Goal: Task Accomplishment & Management: Use online tool/utility

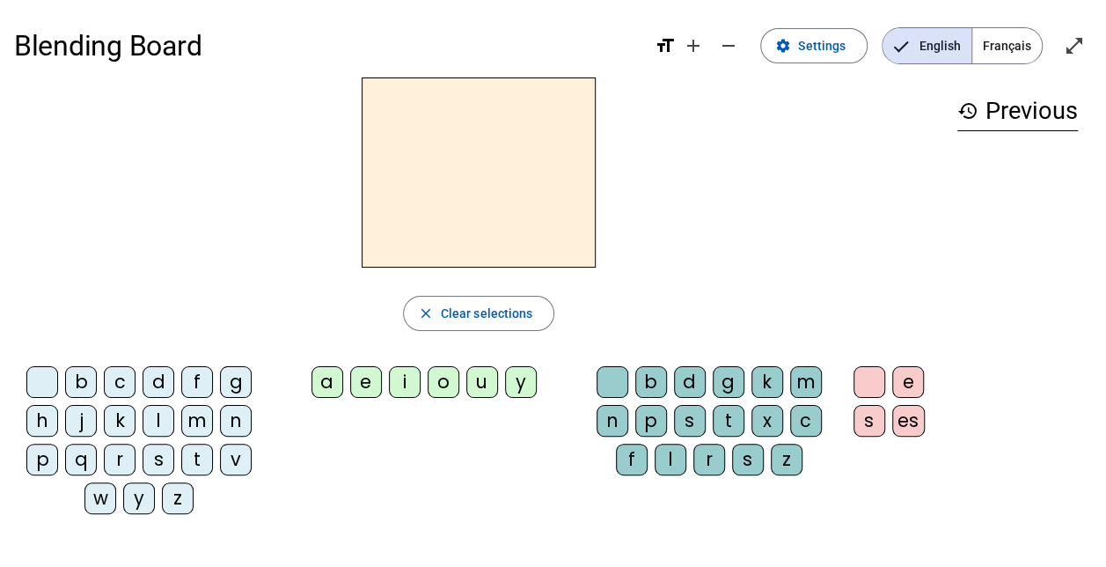
click at [78, 458] on div "q" at bounding box center [81, 459] width 32 height 32
click at [487, 375] on div "u" at bounding box center [482, 382] width 32 height 32
click at [409, 384] on div "i" at bounding box center [405, 382] width 32 height 32
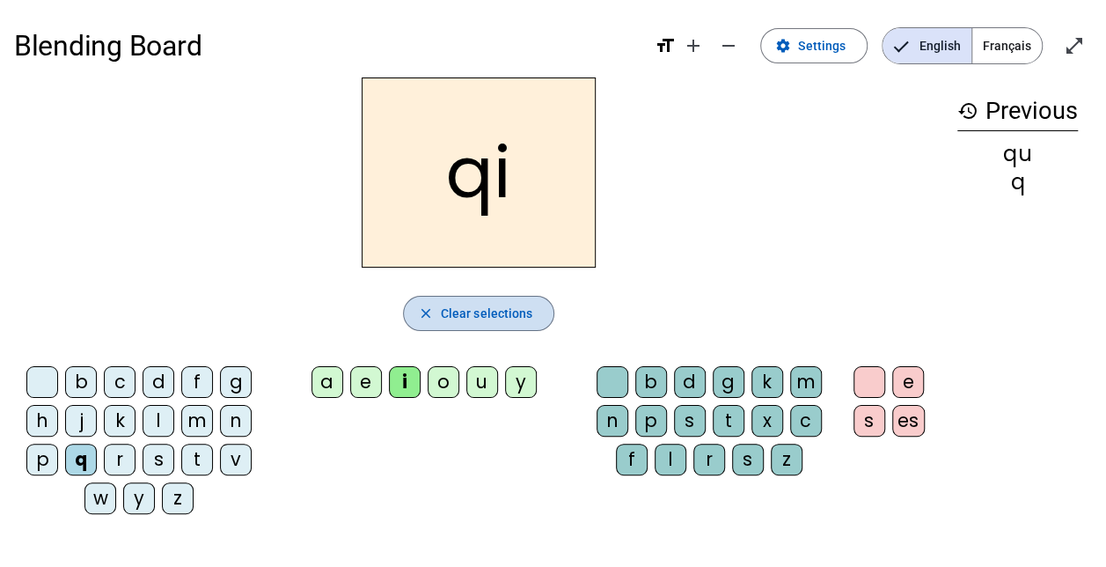
click at [502, 317] on span "Clear selections" at bounding box center [487, 313] width 92 height 21
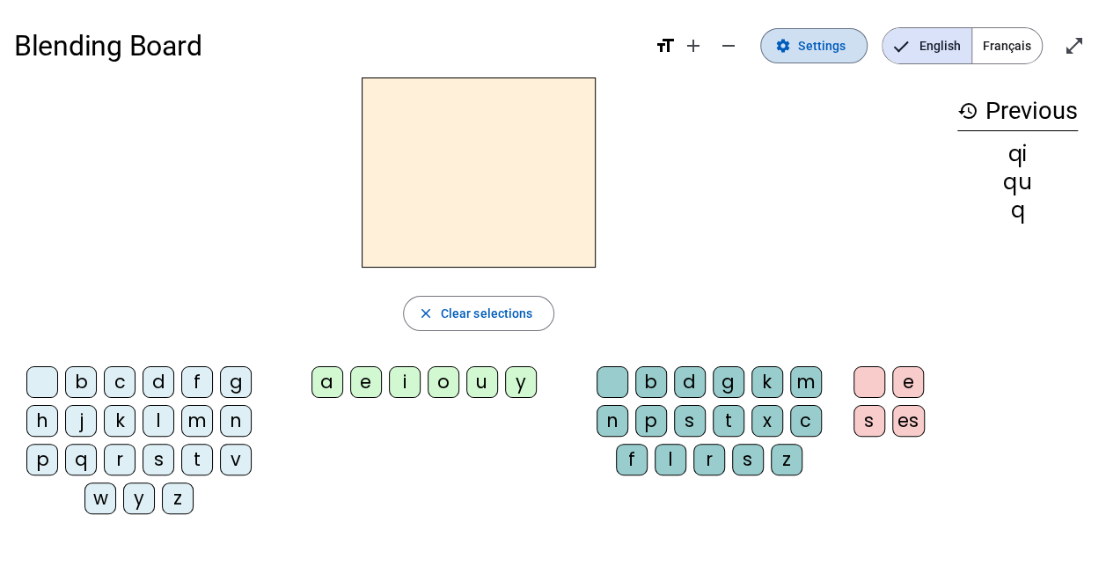
click at [787, 45] on mat-icon "settings" at bounding box center [783, 46] width 16 height 16
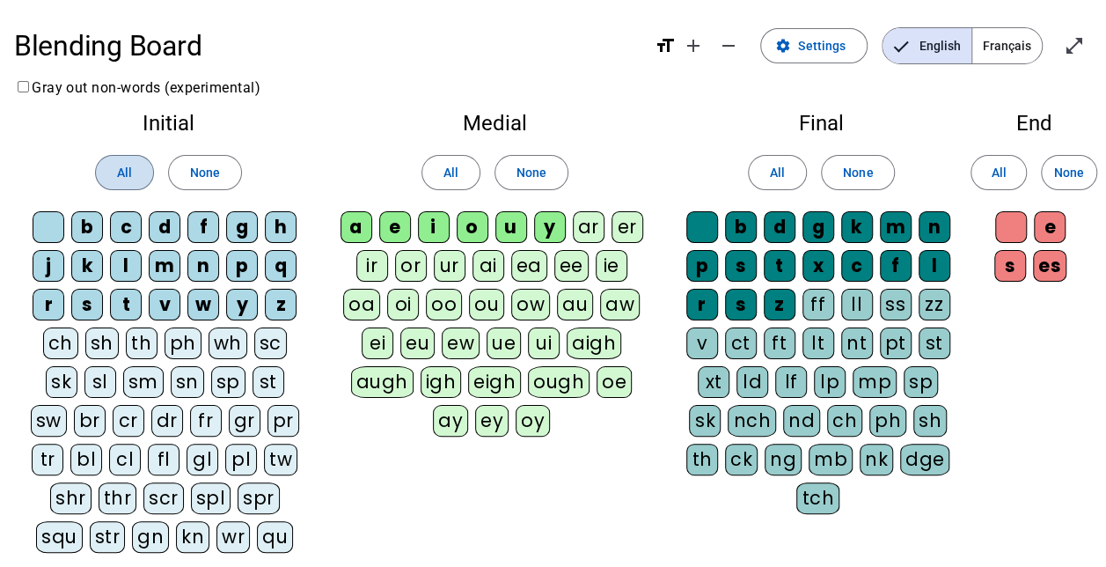
click at [118, 186] on span at bounding box center [124, 172] width 57 height 42
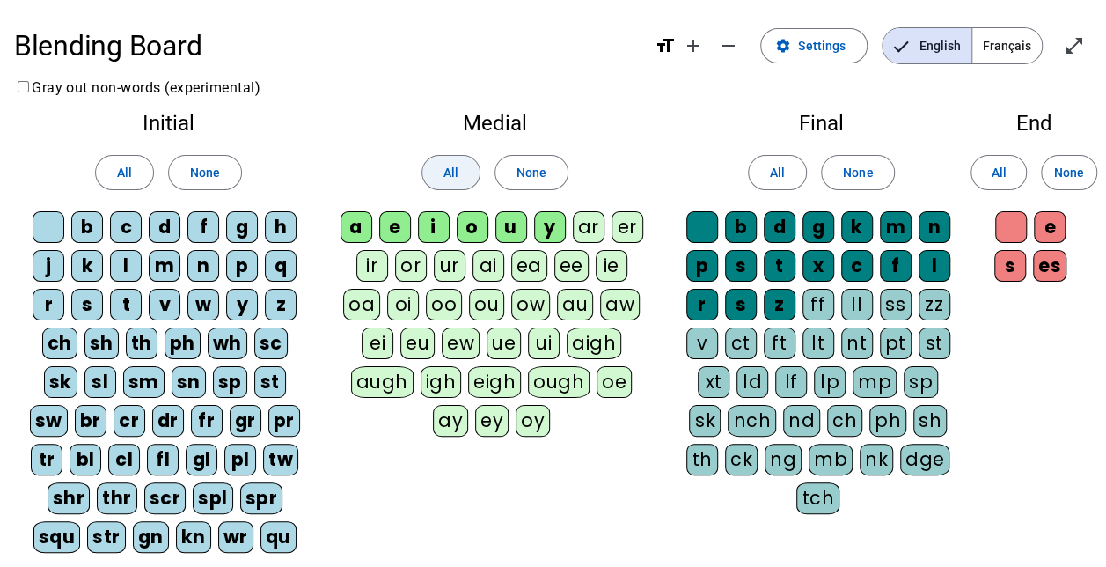
click at [456, 174] on span "All" at bounding box center [450, 172] width 15 height 21
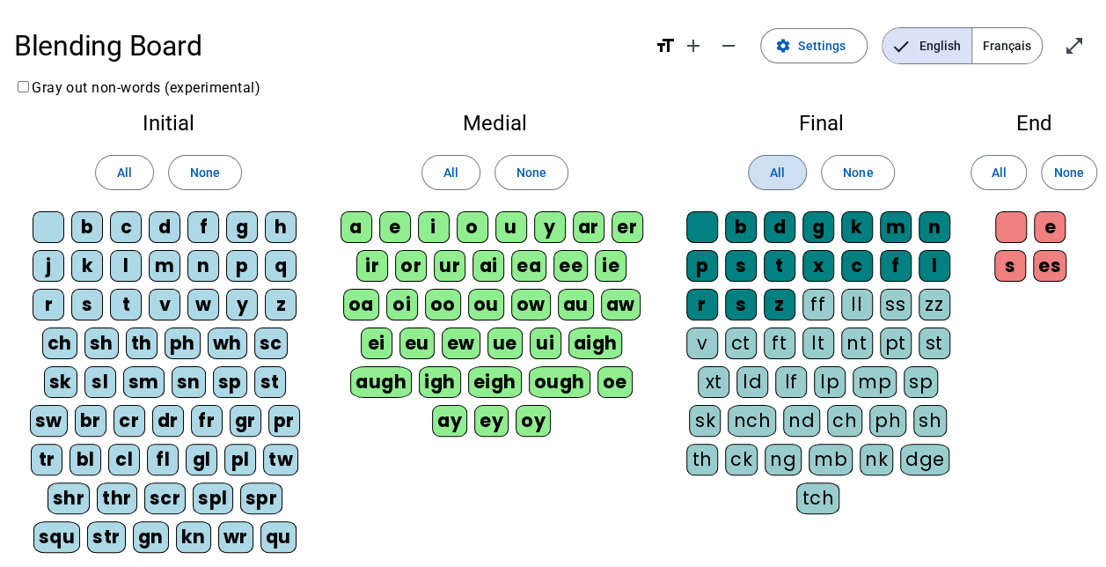
click at [767, 155] on span at bounding box center [777, 172] width 57 height 42
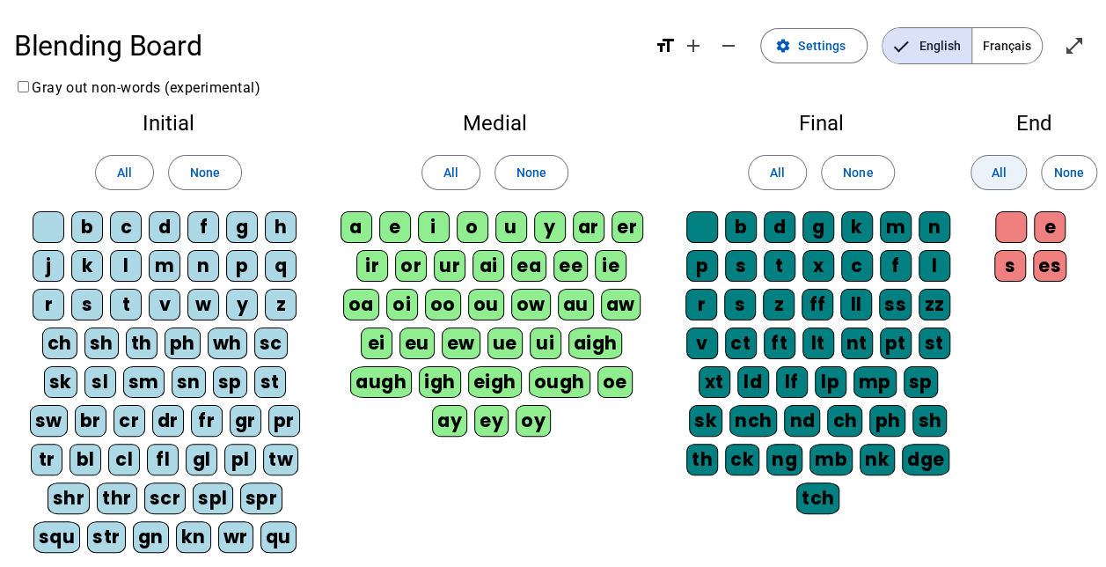
click at [1018, 158] on span at bounding box center [998, 172] width 55 height 42
click at [269, 254] on div "q" at bounding box center [281, 266] width 32 height 32
click at [530, 340] on div "ui" at bounding box center [546, 343] width 32 height 32
click at [791, 50] on mat-icon "settings" at bounding box center [783, 46] width 16 height 16
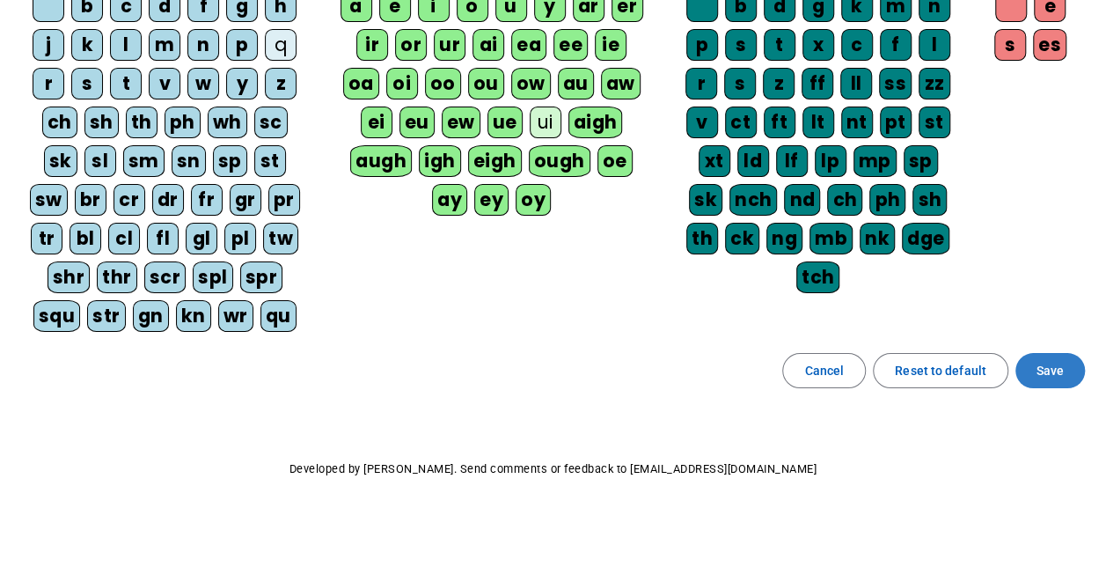
click at [1035, 369] on span at bounding box center [1050, 370] width 70 height 42
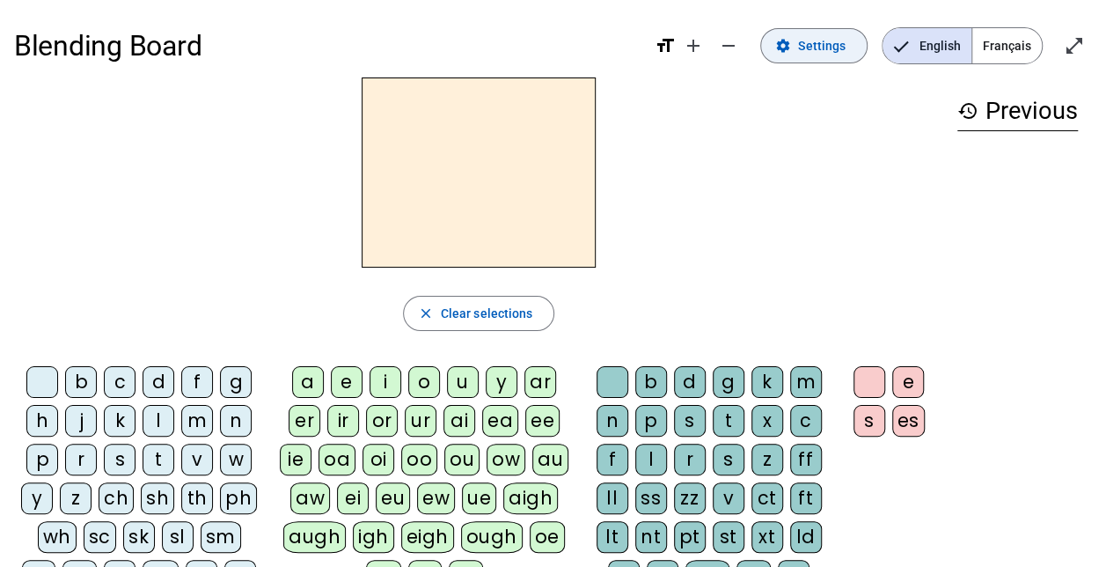
click at [820, 58] on span at bounding box center [814, 46] width 106 height 42
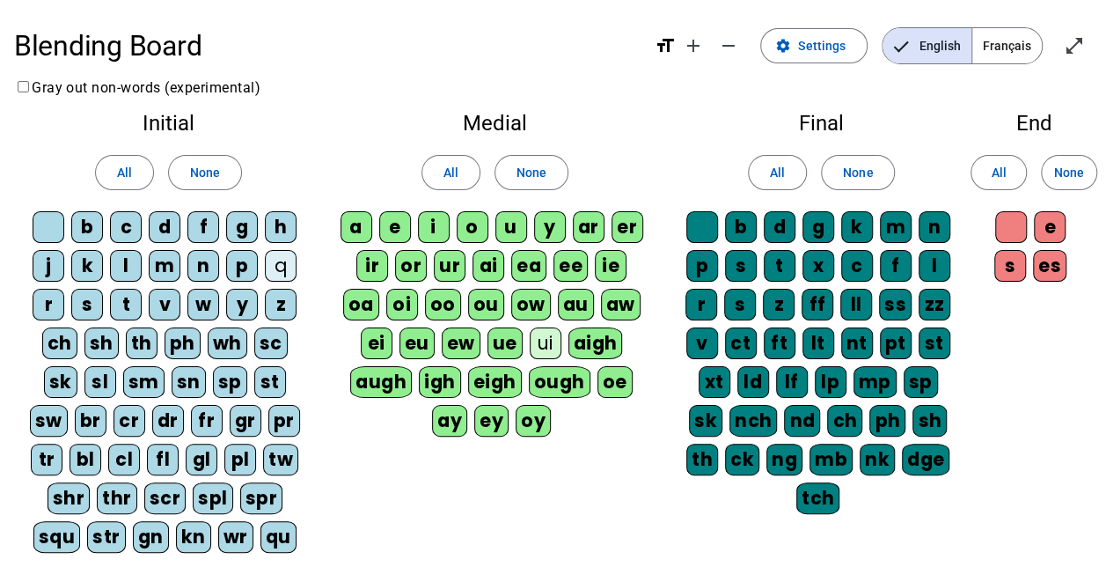
click at [284, 268] on div "q" at bounding box center [281, 266] width 32 height 32
click at [810, 53] on span "Settings" at bounding box center [822, 45] width 48 height 21
click at [530, 341] on div "ui" at bounding box center [546, 343] width 32 height 32
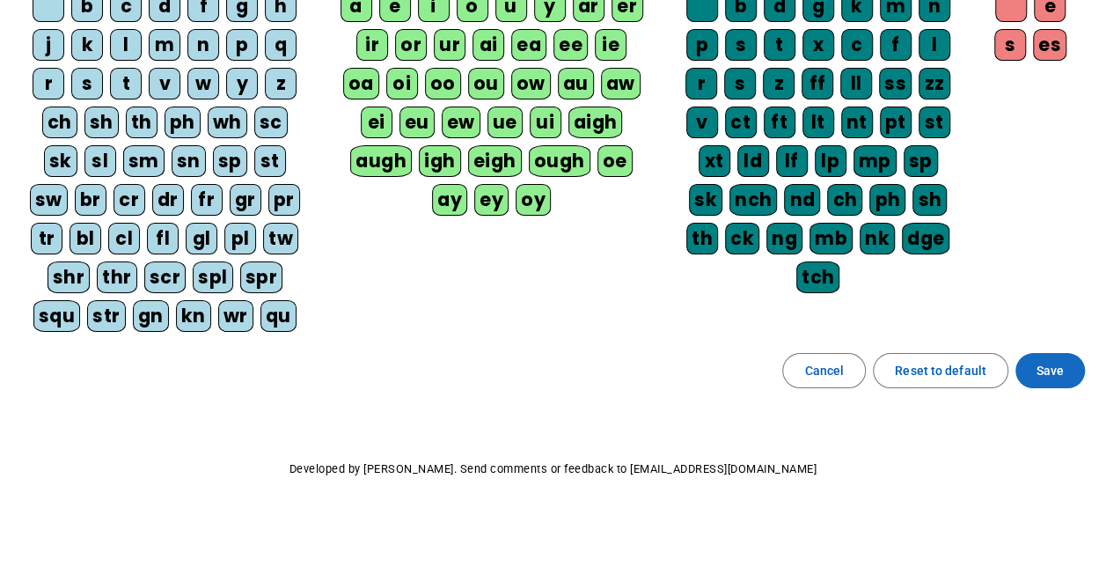
click at [1056, 373] on span "Save" at bounding box center [1049, 370] width 27 height 21
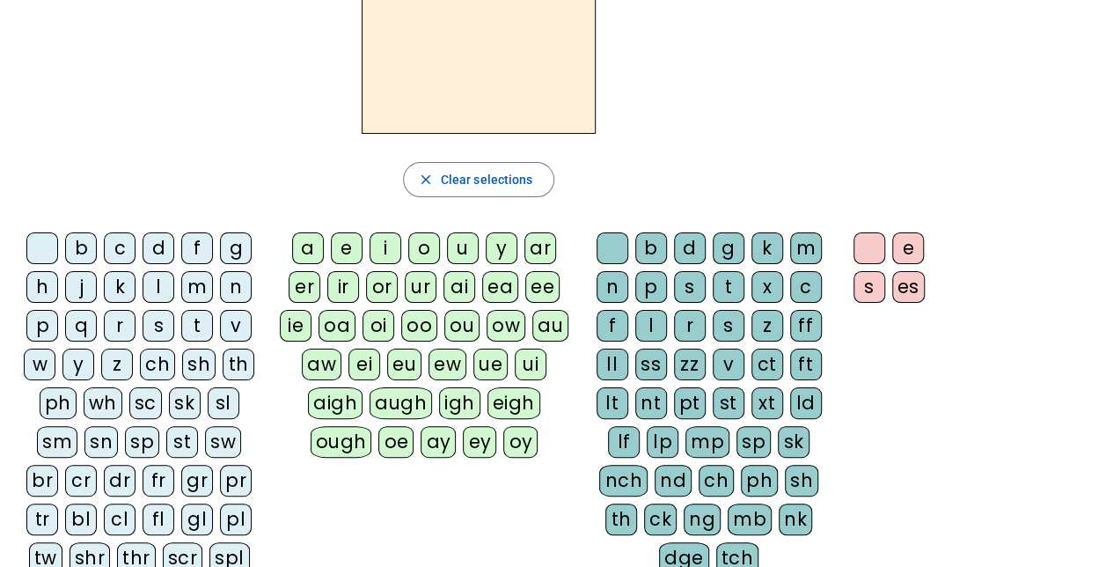
scroll to position [130, 0]
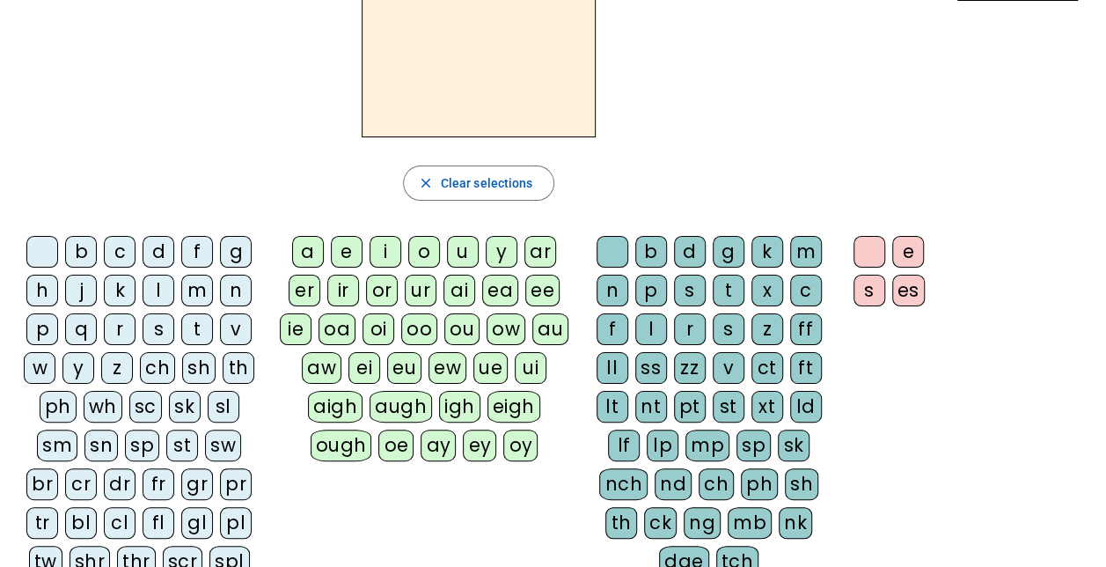
click at [87, 333] on div "q" at bounding box center [81, 329] width 32 height 32
click at [529, 357] on div "ui" at bounding box center [531, 368] width 32 height 32
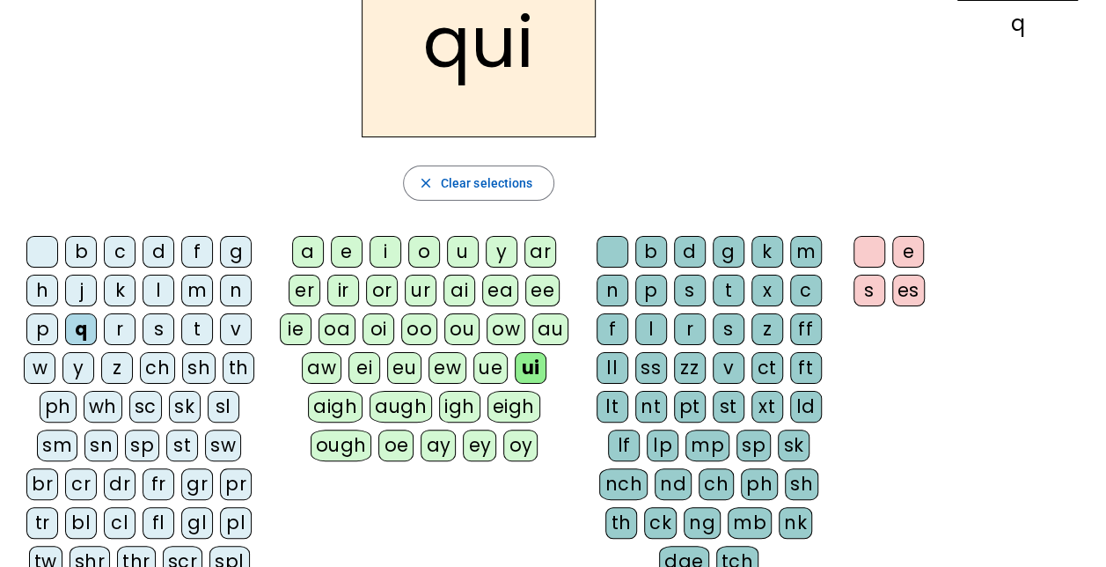
scroll to position [0, 0]
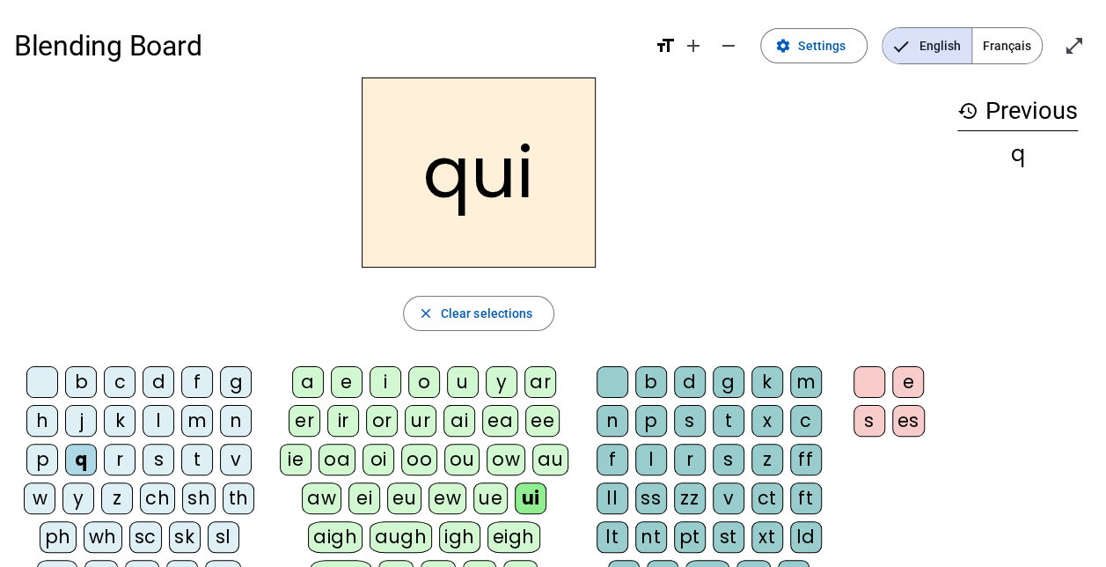
click at [167, 456] on div "s" at bounding box center [159, 459] width 32 height 32
click at [394, 389] on div "i" at bounding box center [386, 382] width 32 height 32
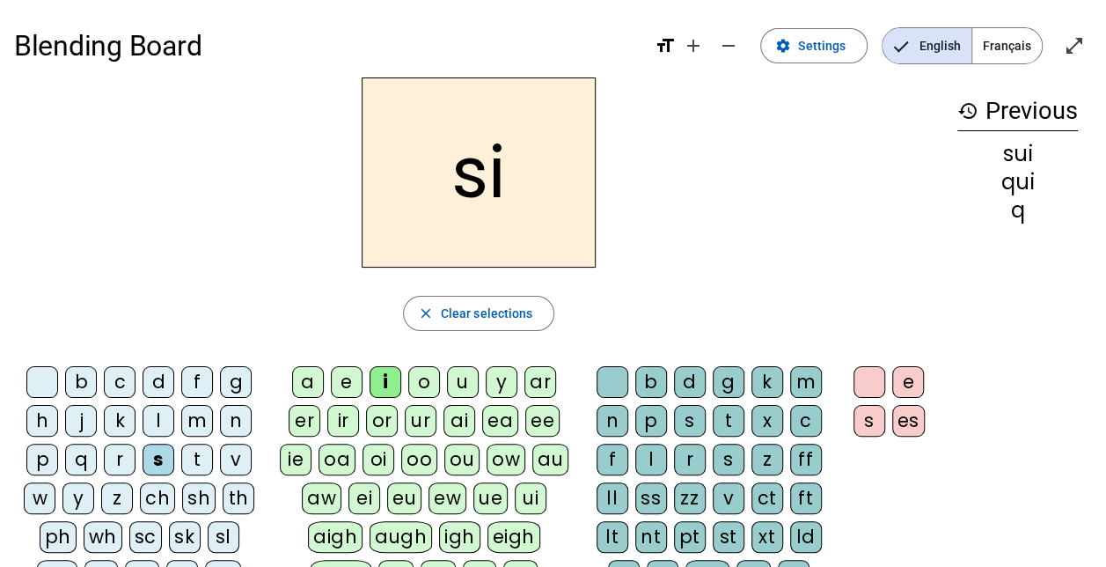
click at [237, 421] on div "n" at bounding box center [236, 421] width 32 height 32
click at [1010, 151] on div "si" at bounding box center [1017, 153] width 121 height 21
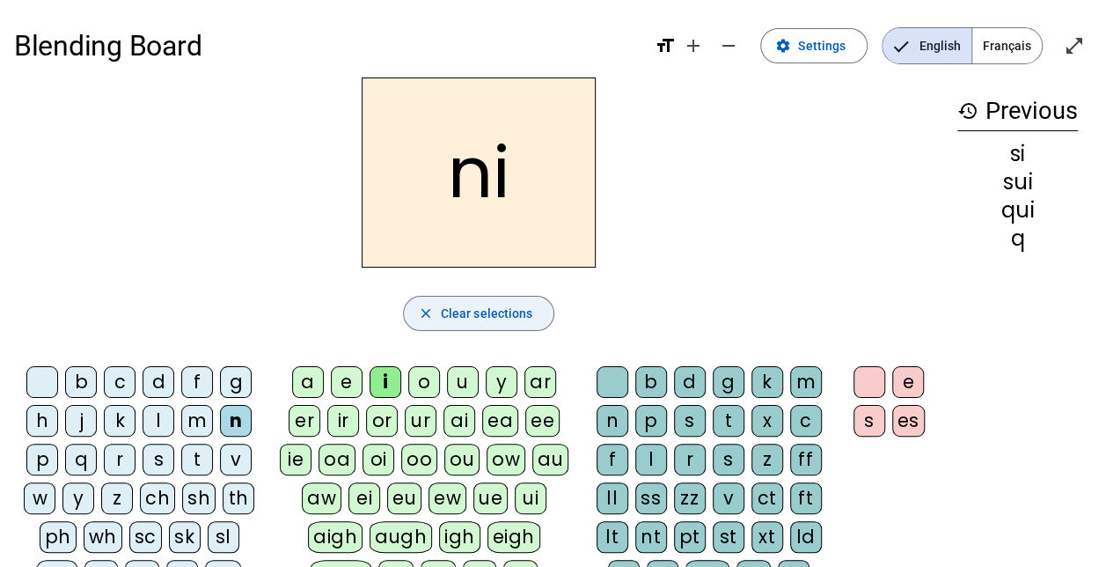
click at [505, 309] on span "Clear selections" at bounding box center [487, 313] width 92 height 21
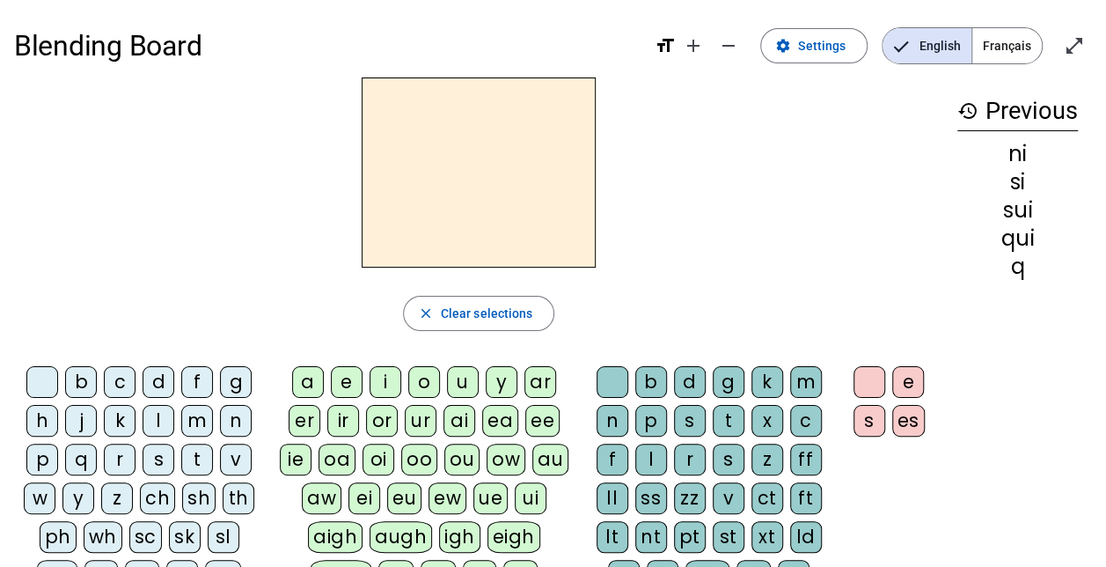
click at [74, 458] on div "q" at bounding box center [81, 459] width 32 height 32
click at [530, 490] on div "ui" at bounding box center [531, 498] width 32 height 32
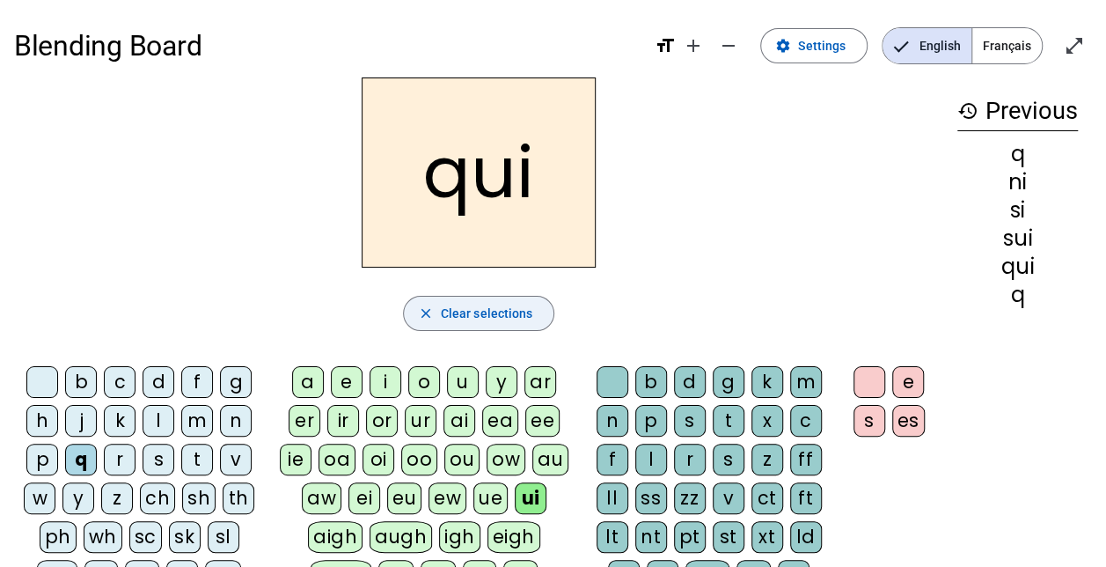
click at [476, 326] on span "button" at bounding box center [479, 313] width 150 height 42
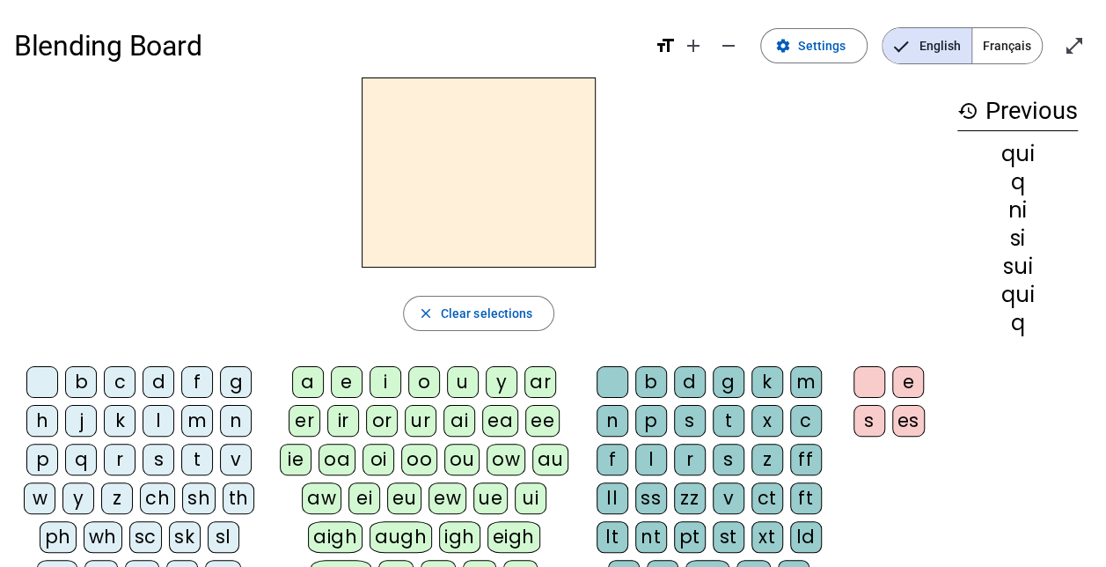
click at [230, 428] on div "n" at bounding box center [236, 421] width 32 height 32
click at [380, 384] on div "i" at bounding box center [386, 382] width 32 height 32
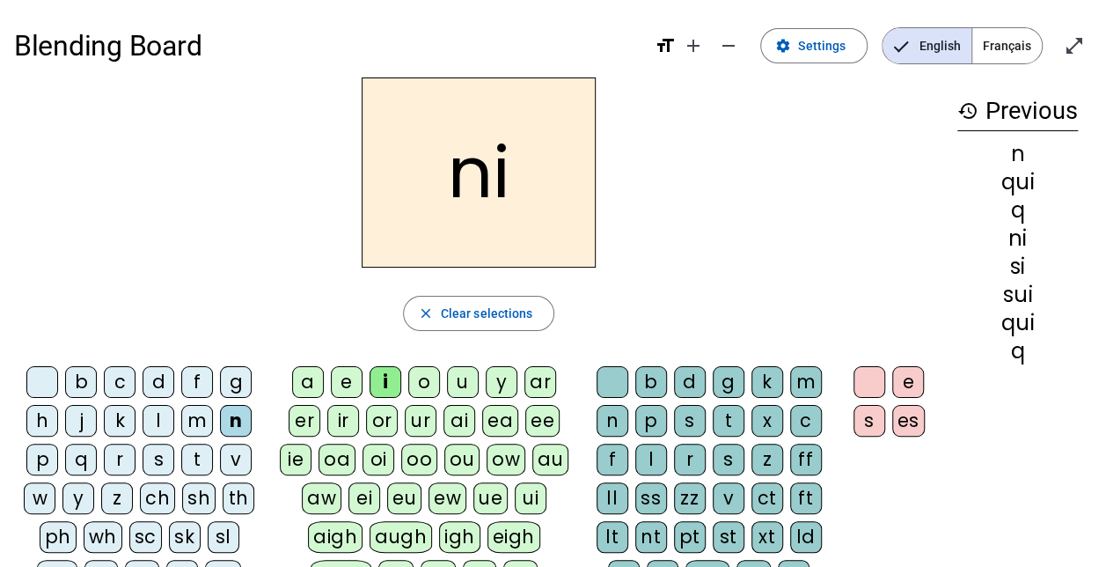
click at [352, 387] on div "e" at bounding box center [347, 382] width 32 height 32
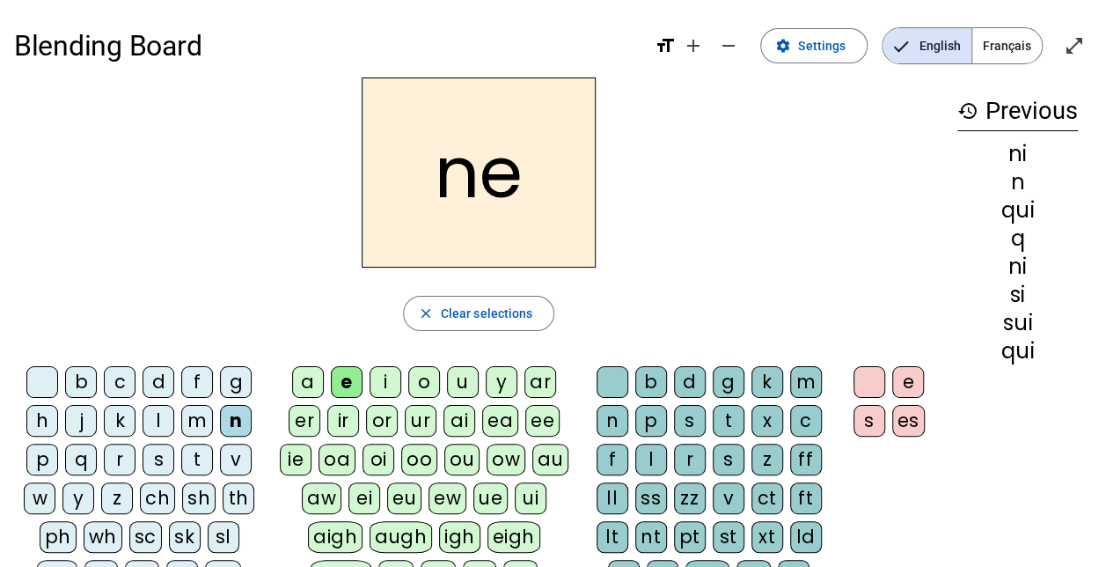
click at [162, 465] on div "s" at bounding box center [159, 459] width 32 height 32
